Goal: Transaction & Acquisition: Subscribe to service/newsletter

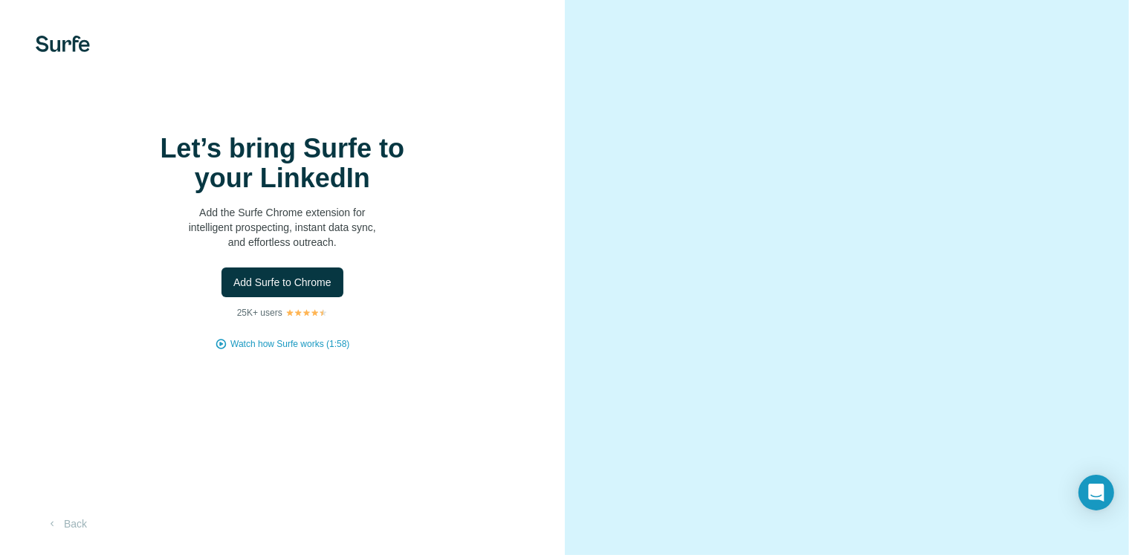
scroll to position [54, 0]
click at [324, 275] on span "Add Surfe to Chrome" at bounding box center [282, 282] width 98 height 15
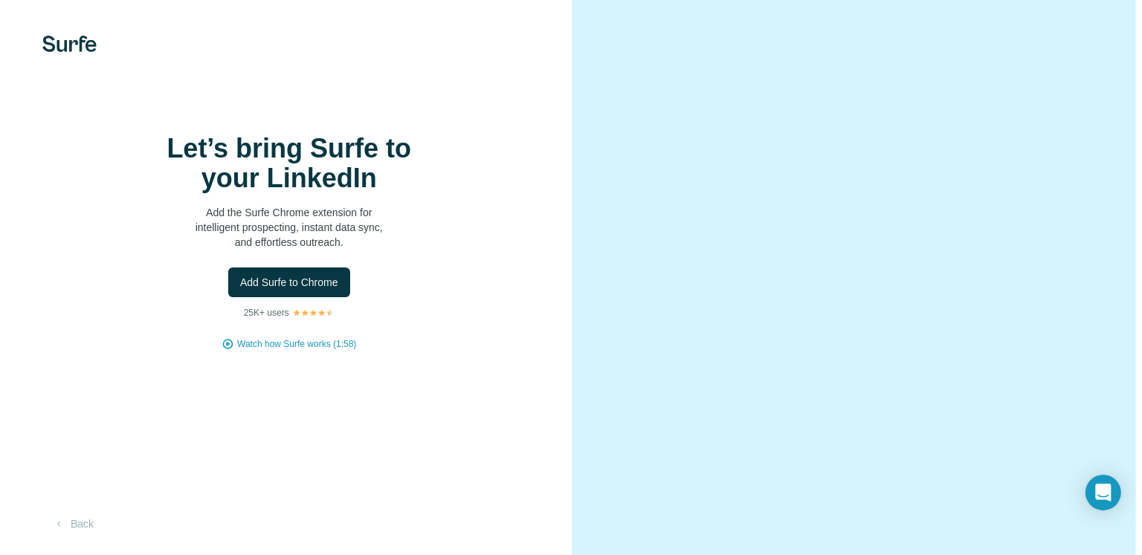
scroll to position [0, 0]
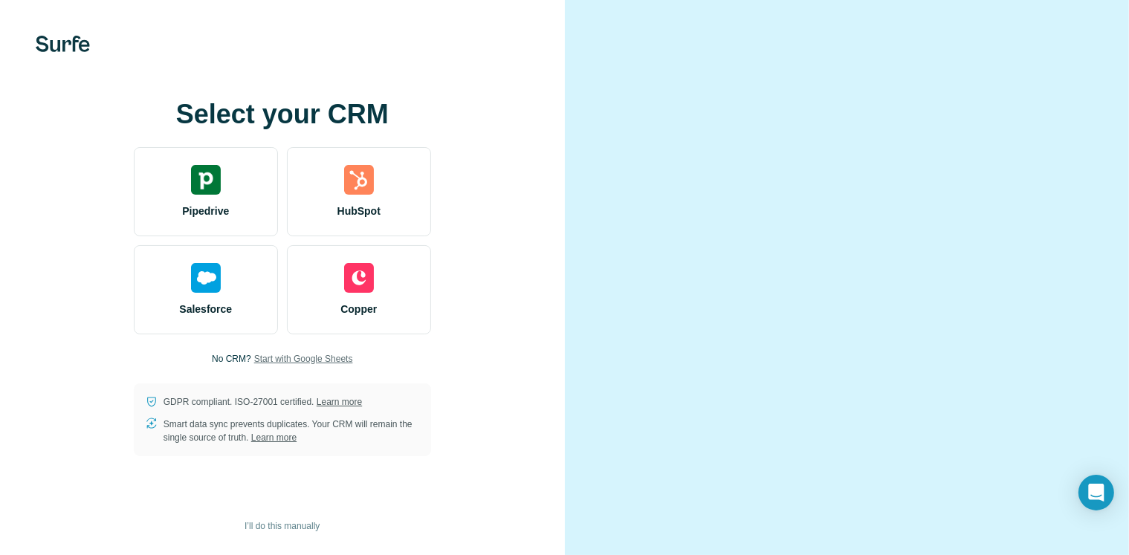
click at [282, 366] on span "Start with Google Sheets" at bounding box center [303, 358] width 99 height 13
